Goal: Task Accomplishment & Management: Manage account settings

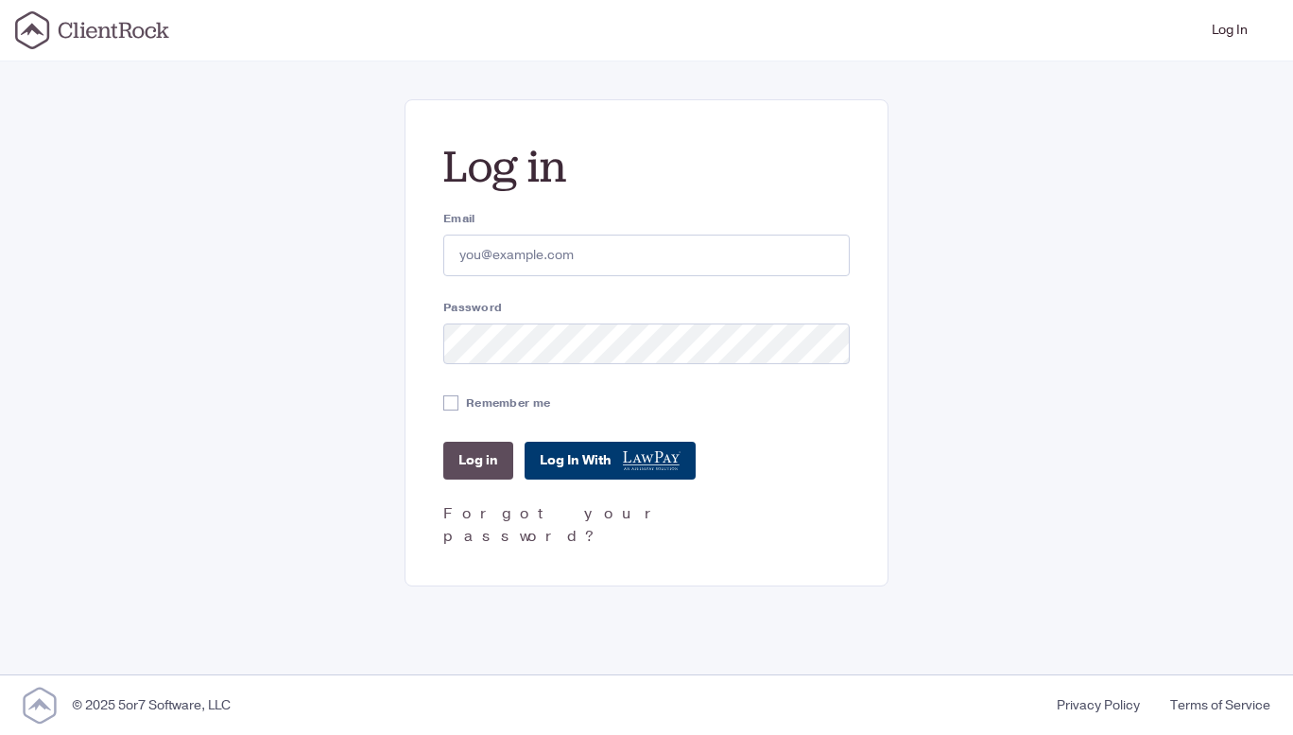
click at [645, 455] on icon at bounding box center [652, 460] width 58 height 19
click at [651, 455] on icon at bounding box center [647, 458] width 12 height 9
click at [543, 242] on input "Email" at bounding box center [646, 255] width 407 height 42
click at [92, 24] on icon at bounding box center [92, 30] width 154 height 38
click at [649, 444] on link "Log In With" at bounding box center [610, 460] width 171 height 38
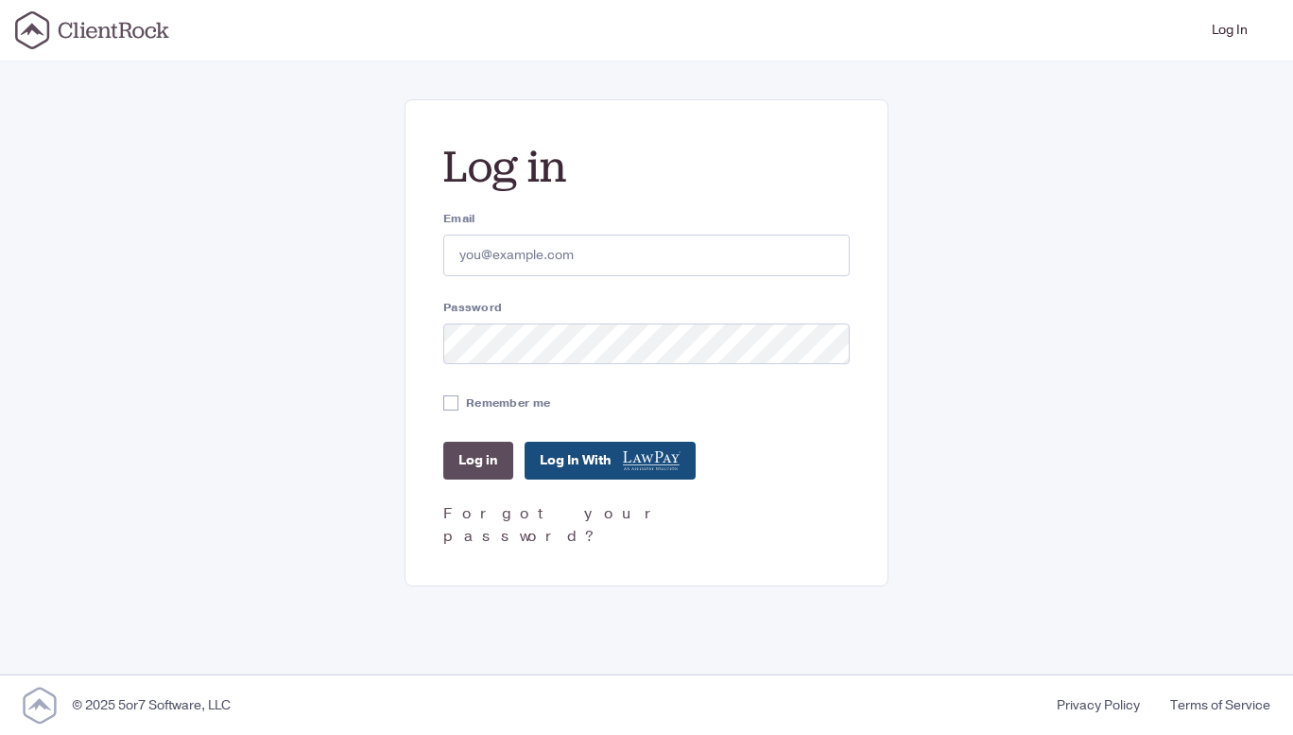
click at [560, 244] on input "Email" at bounding box center [646, 255] width 407 height 42
type input "[PERSON_NAME][EMAIL_ADDRESS][DOMAIN_NAME]"
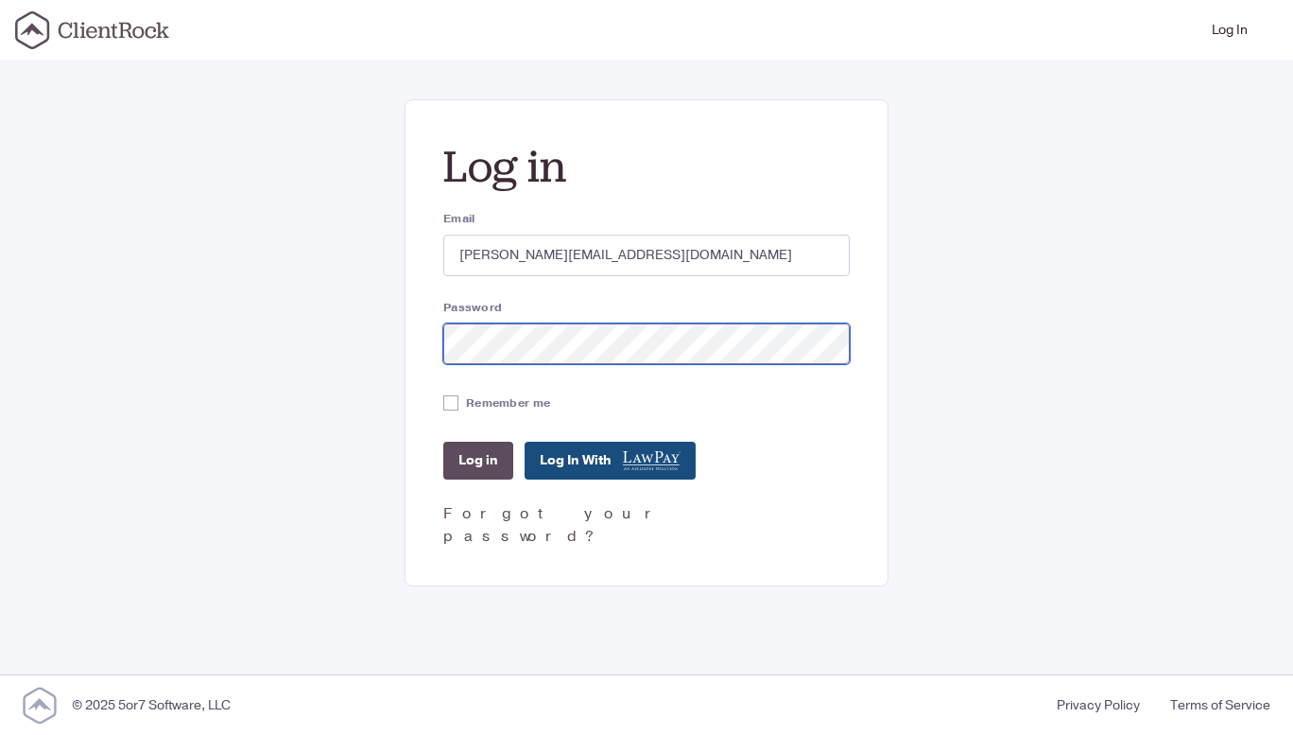
click at [443, 441] on input "Log in" at bounding box center [478, 460] width 70 height 38
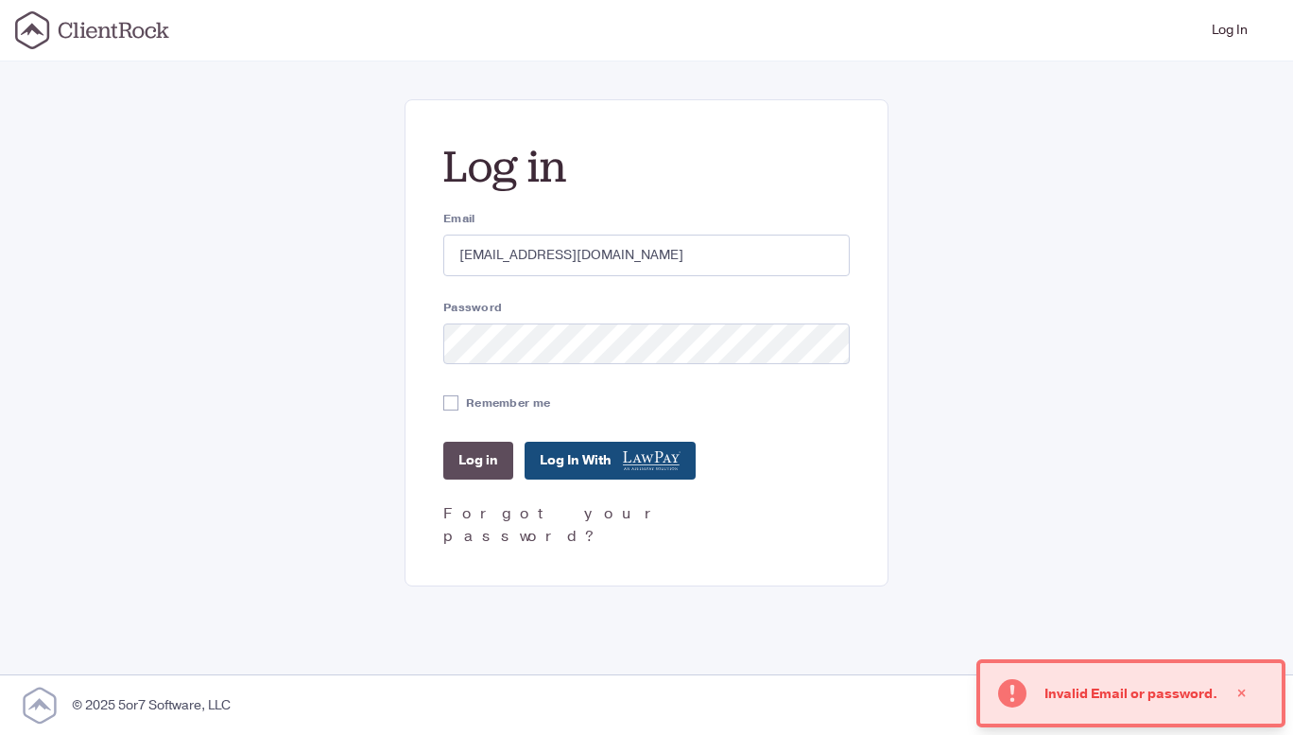
type input "[PERSON_NAME][EMAIL_ADDRESS][DOMAIN_NAME]"
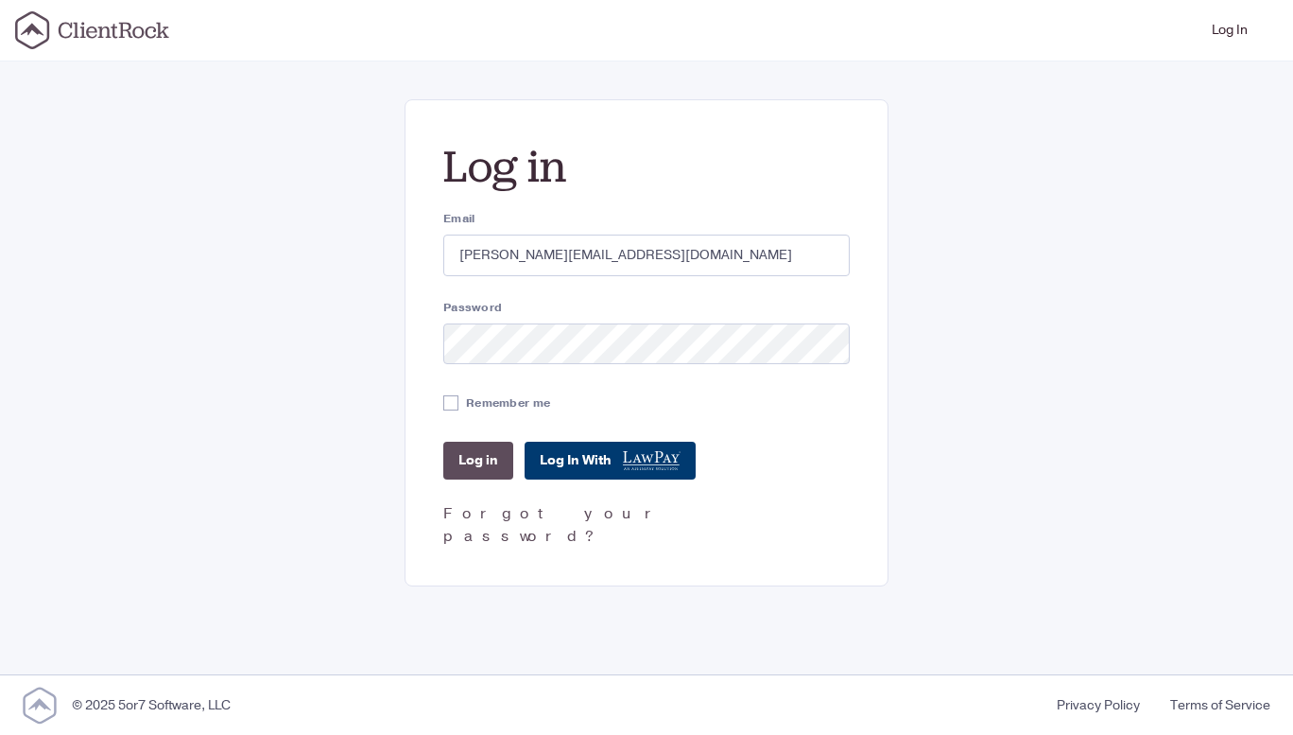
click at [638, 457] on icon at bounding box center [636, 458] width 9 height 9
click at [103, 22] on icon at bounding box center [92, 30] width 154 height 38
type input "[PERSON_NAME][EMAIL_ADDRESS][DOMAIN_NAME]"
click at [465, 470] on input "Log in" at bounding box center [478, 460] width 70 height 38
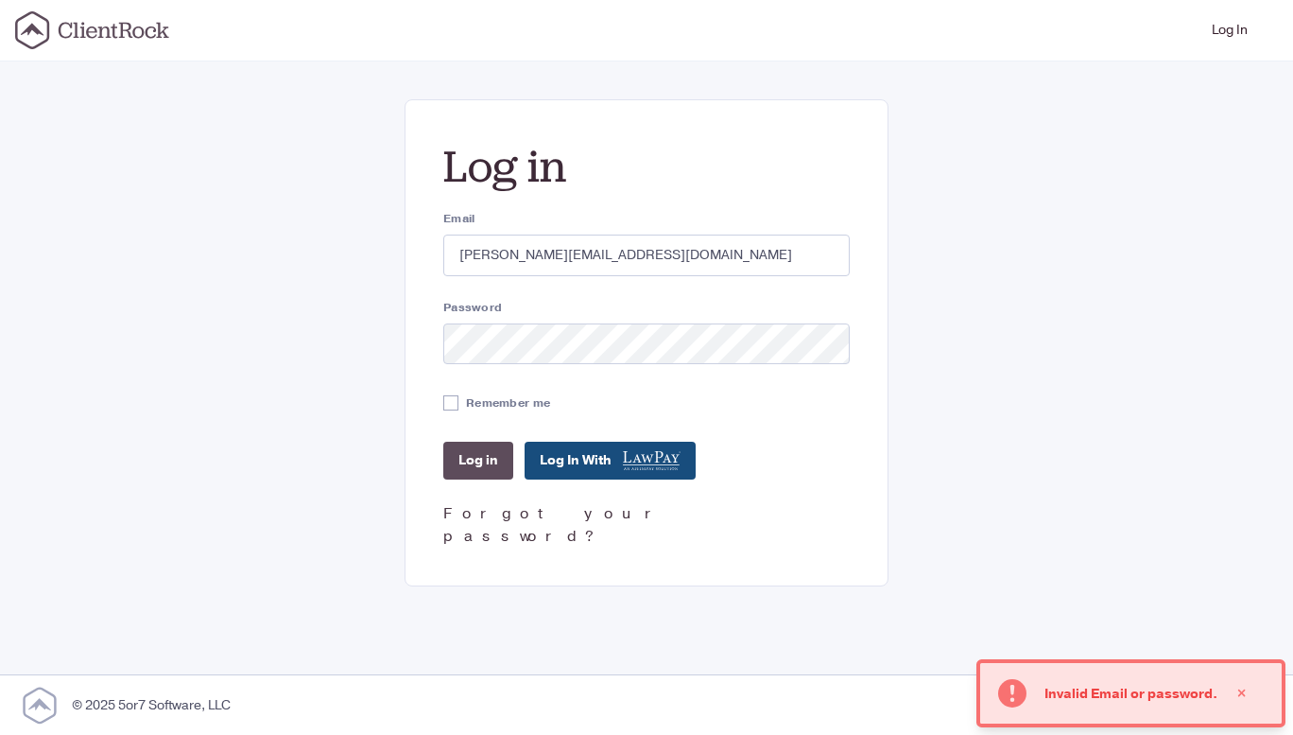
click at [495, 517] on link "Forgot your password?" at bounding box center [554, 524] width 223 height 43
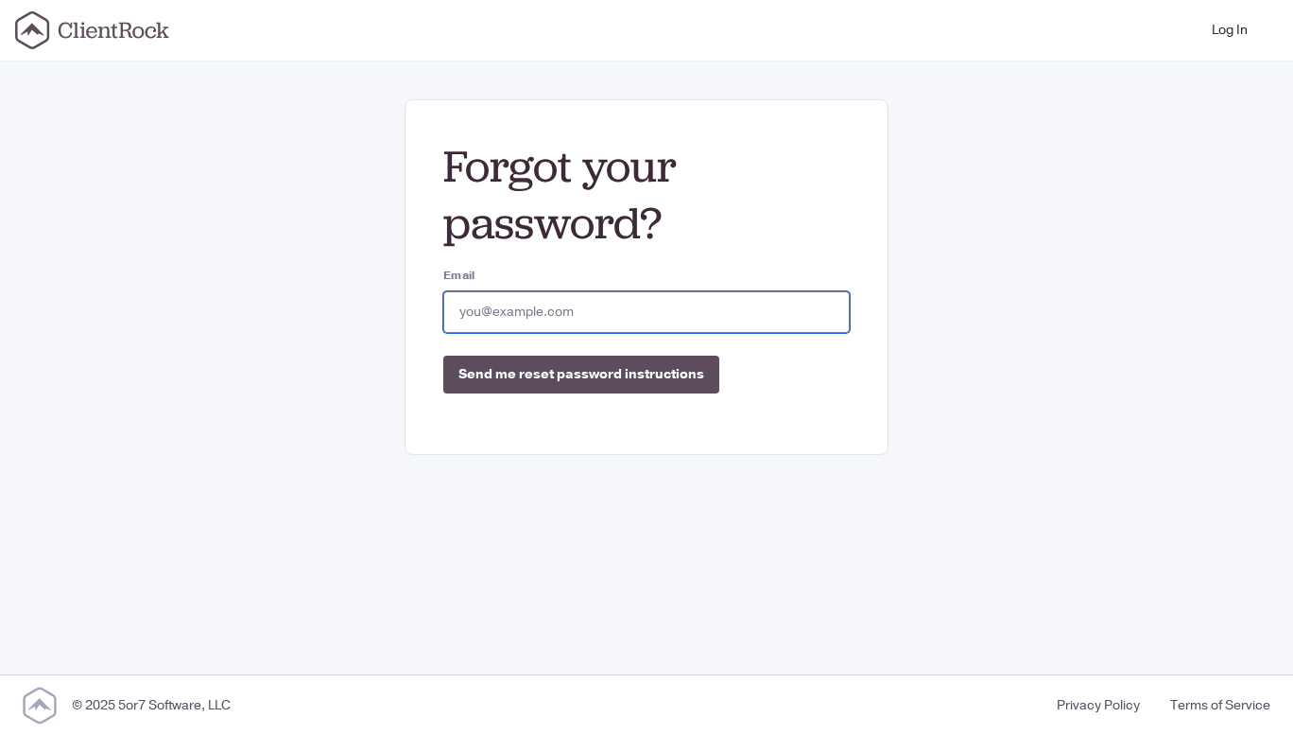
click at [562, 315] on input "Email" at bounding box center [646, 312] width 407 height 42
type input "[PERSON_NAME][EMAIL_ADDRESS][DOMAIN_NAME]"
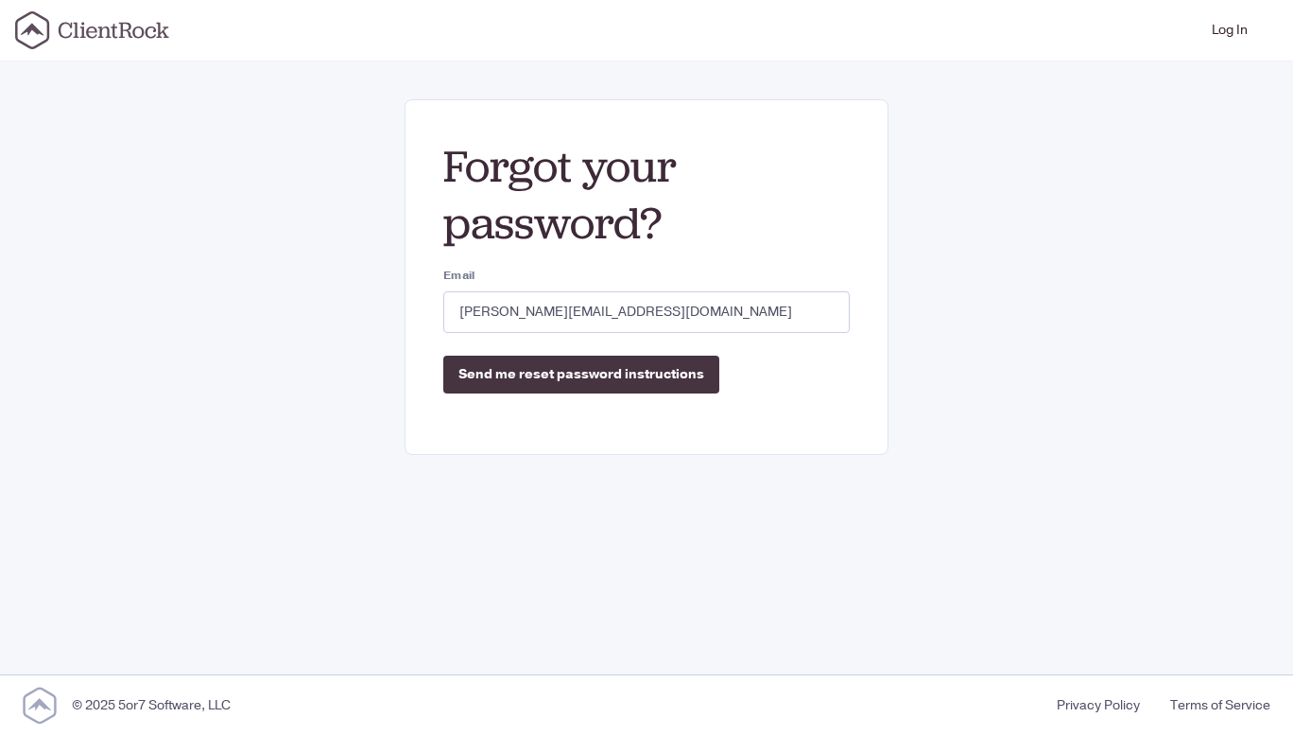
click at [558, 370] on input "Send me reset password instructions" at bounding box center [581, 374] width 276 height 38
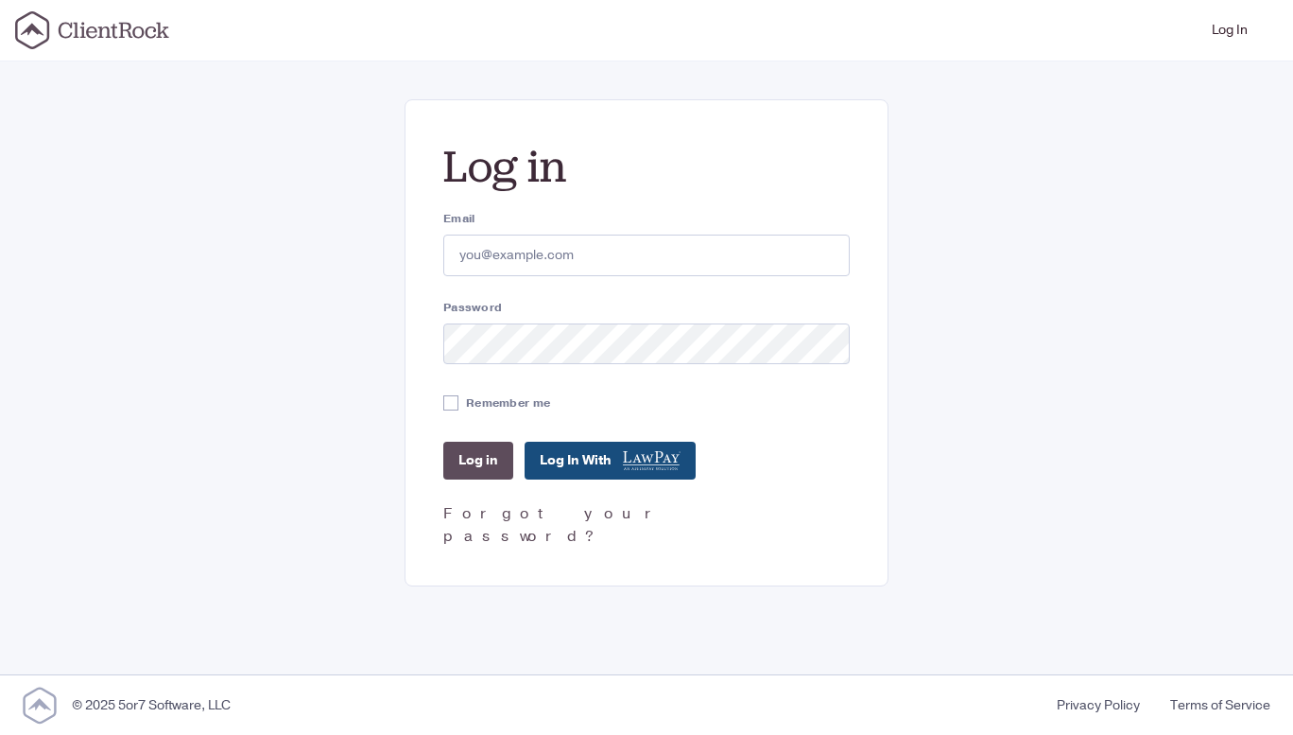
click at [142, 47] on icon at bounding box center [92, 30] width 154 height 38
click at [118, 37] on icon at bounding box center [92, 30] width 154 height 38
click at [545, 246] on input "Email" at bounding box center [646, 255] width 407 height 42
type input "[PERSON_NAME][EMAIL_ADDRESS][DOMAIN_NAME]"
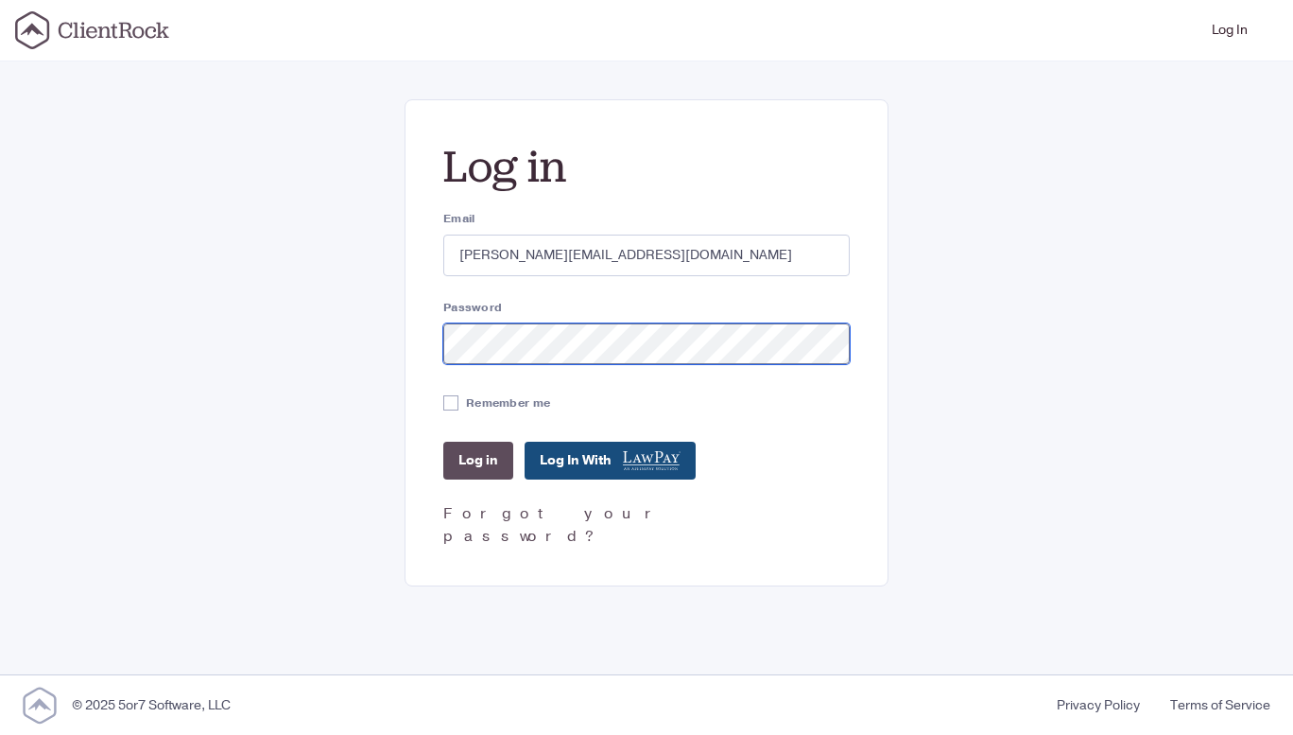
click at [443, 441] on input "Log in" at bounding box center [478, 460] width 70 height 38
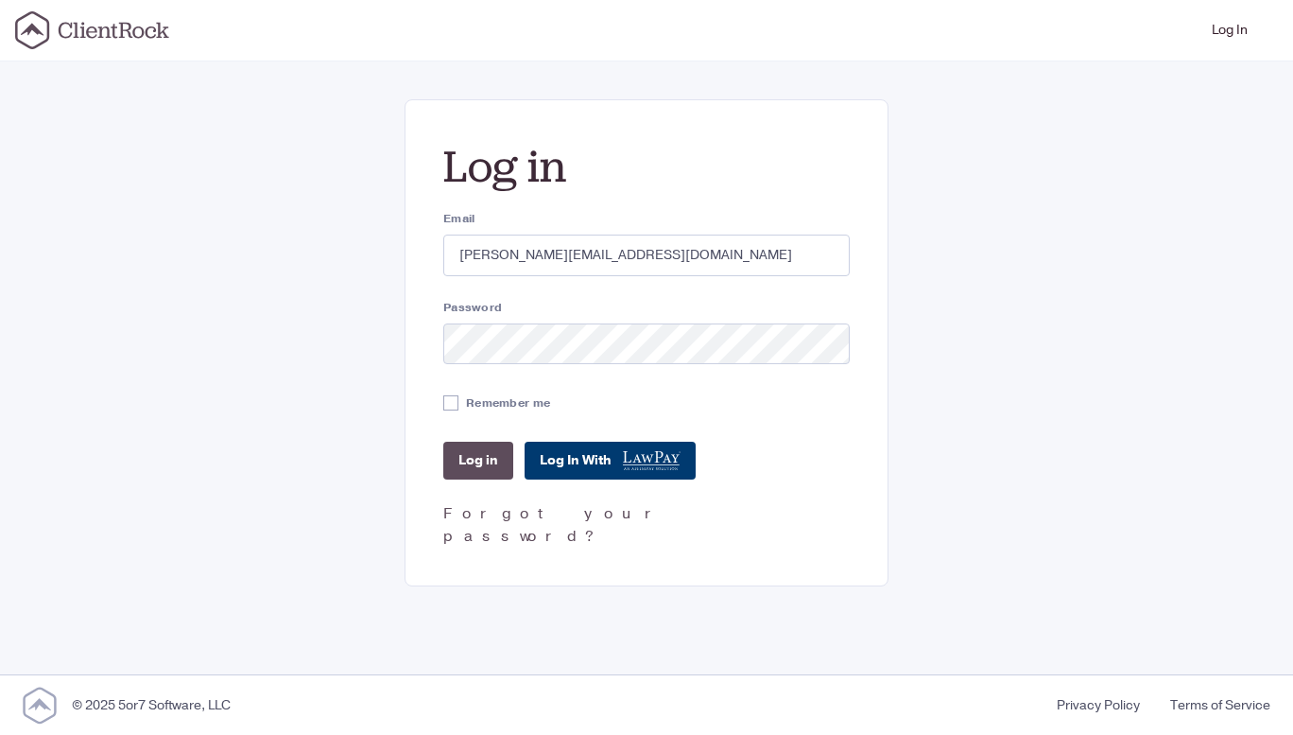
click at [599, 446] on link "Log In With" at bounding box center [610, 460] width 171 height 38
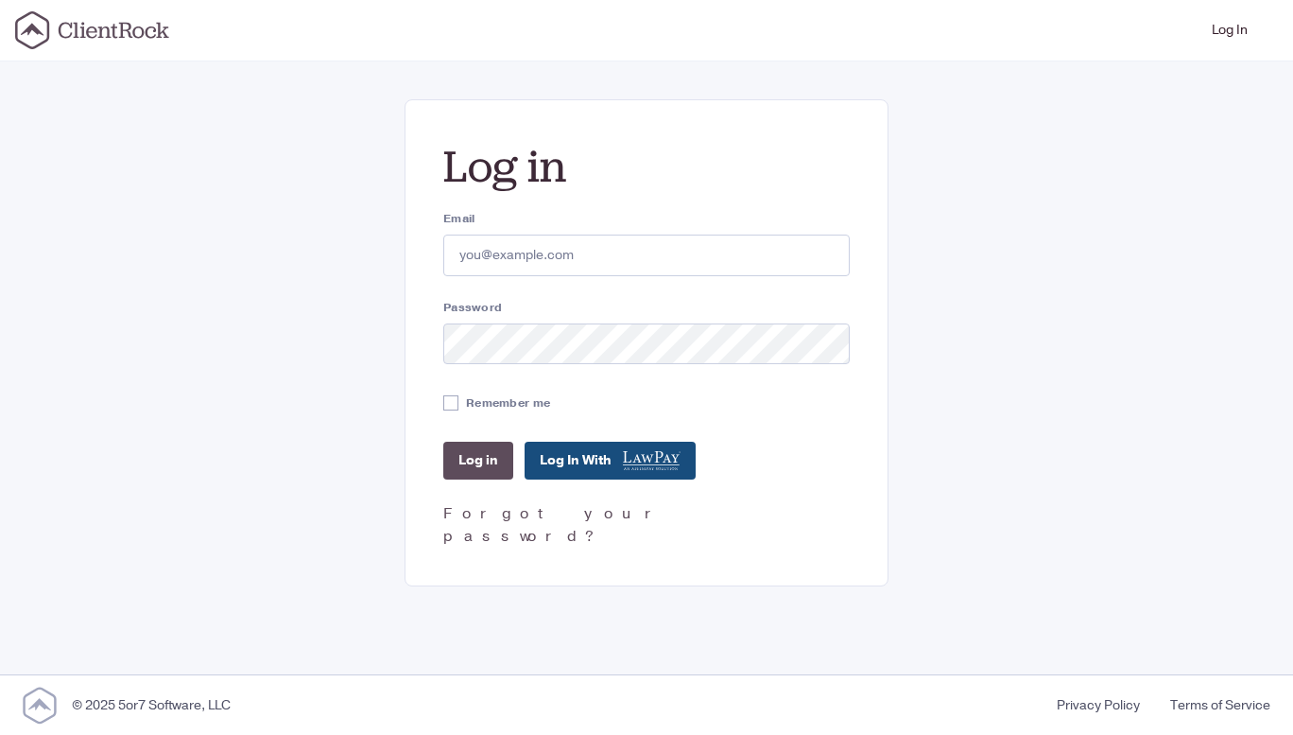
click at [115, 42] on icon at bounding box center [92, 30] width 154 height 38
